Goal: Task Accomplishment & Management: Manage account settings

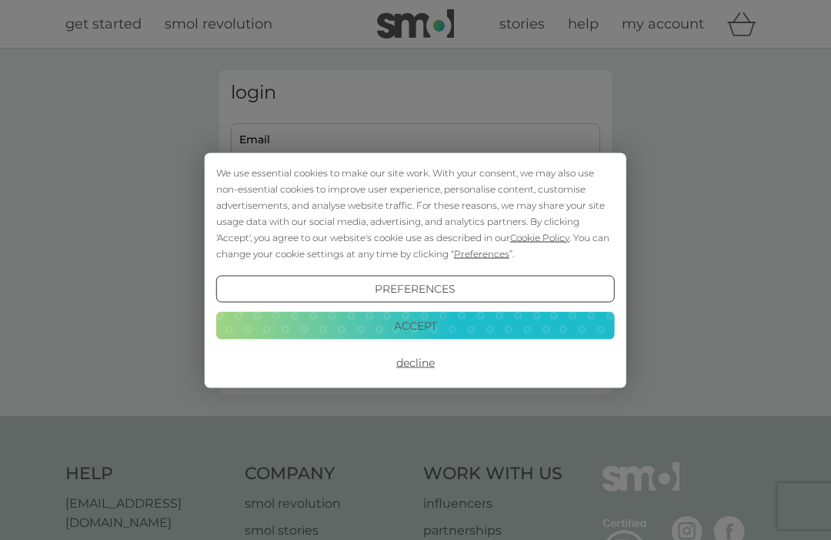
click at [472, 322] on button "Accept" at bounding box center [415, 326] width 399 height 28
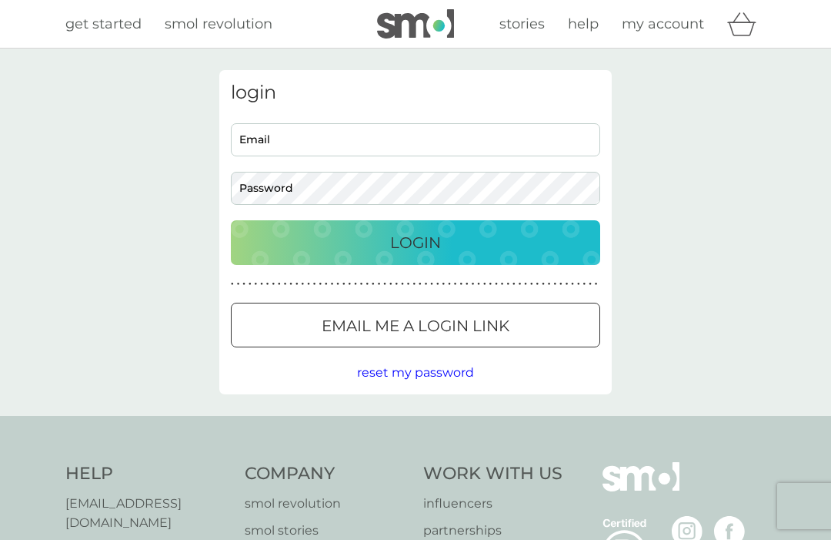
click at [537, 145] on input "Email" at bounding box center [415, 139] width 369 height 33
type input "anna.crabbe@icloud.com"
click at [416, 242] on button "Login" at bounding box center [415, 242] width 369 height 45
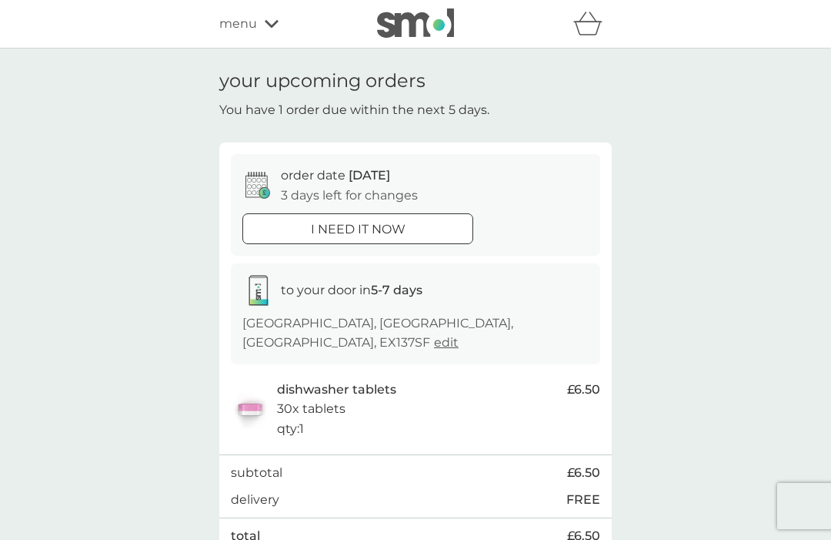
click at [270, 23] on icon at bounding box center [272, 23] width 14 height 9
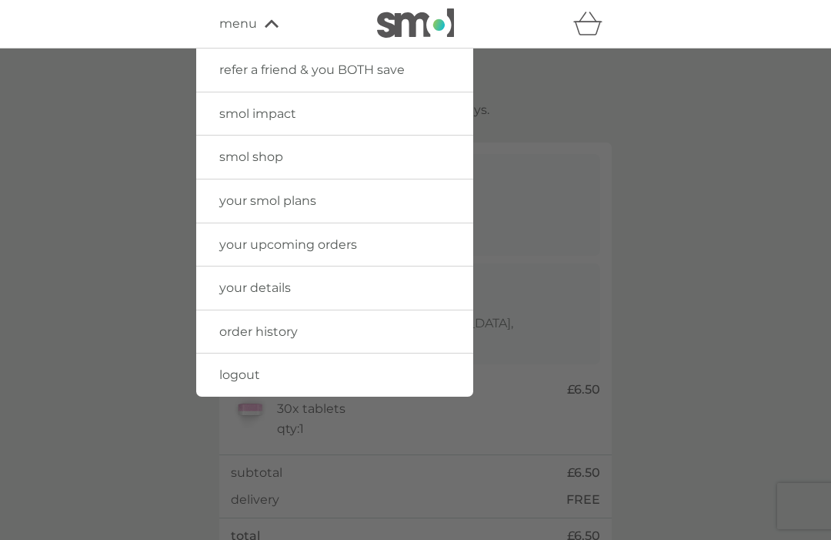
click at [265, 376] on link "logout" at bounding box center [334, 374] width 277 height 43
